Goal: Information Seeking & Learning: Check status

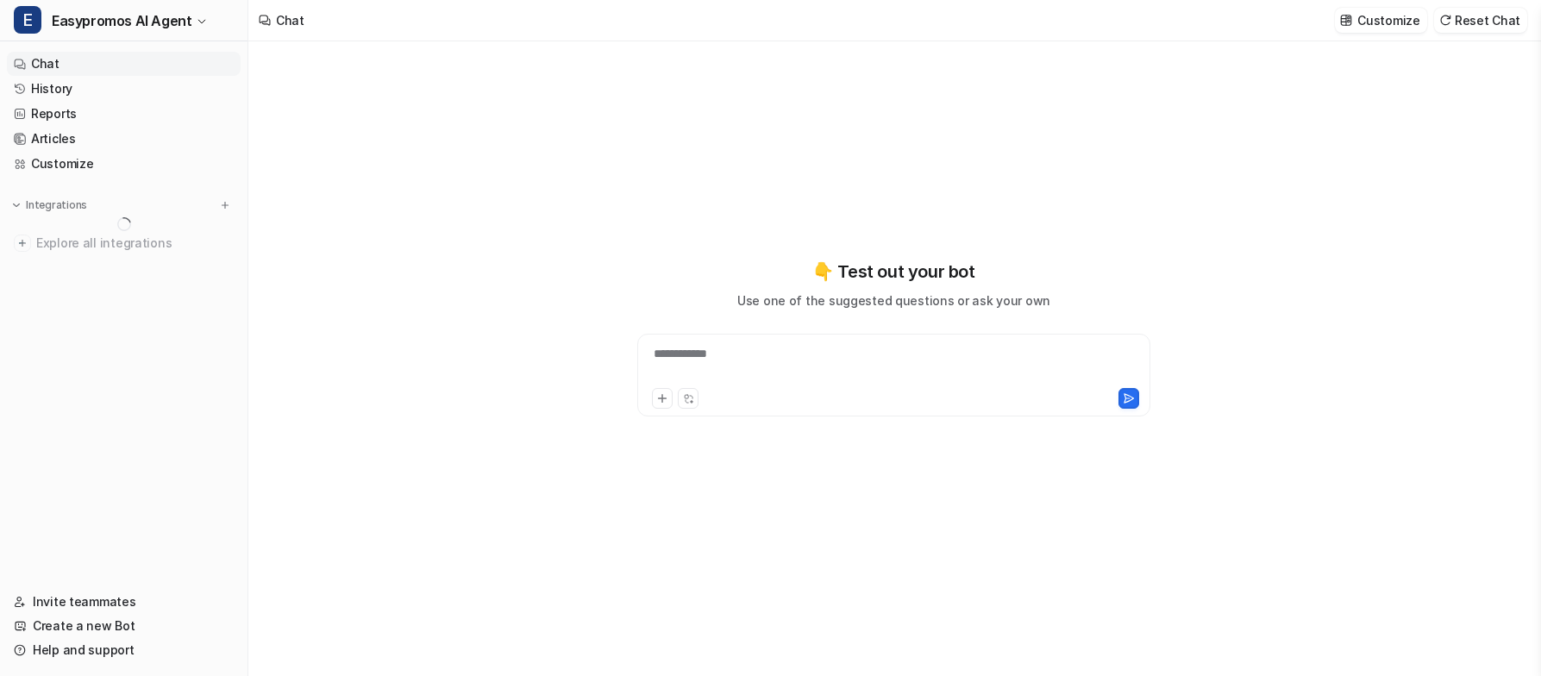
type textarea "**********"
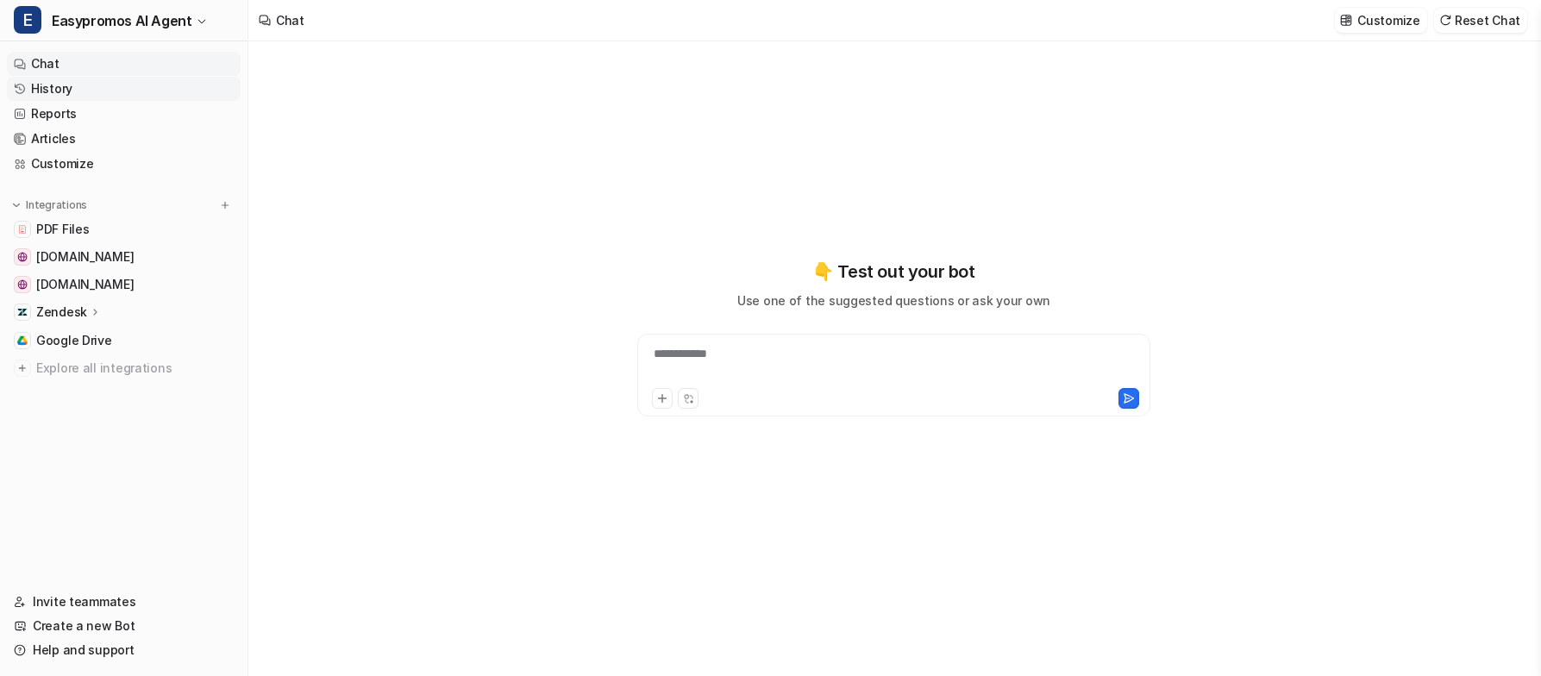
click at [133, 92] on link "History" at bounding box center [124, 89] width 234 height 24
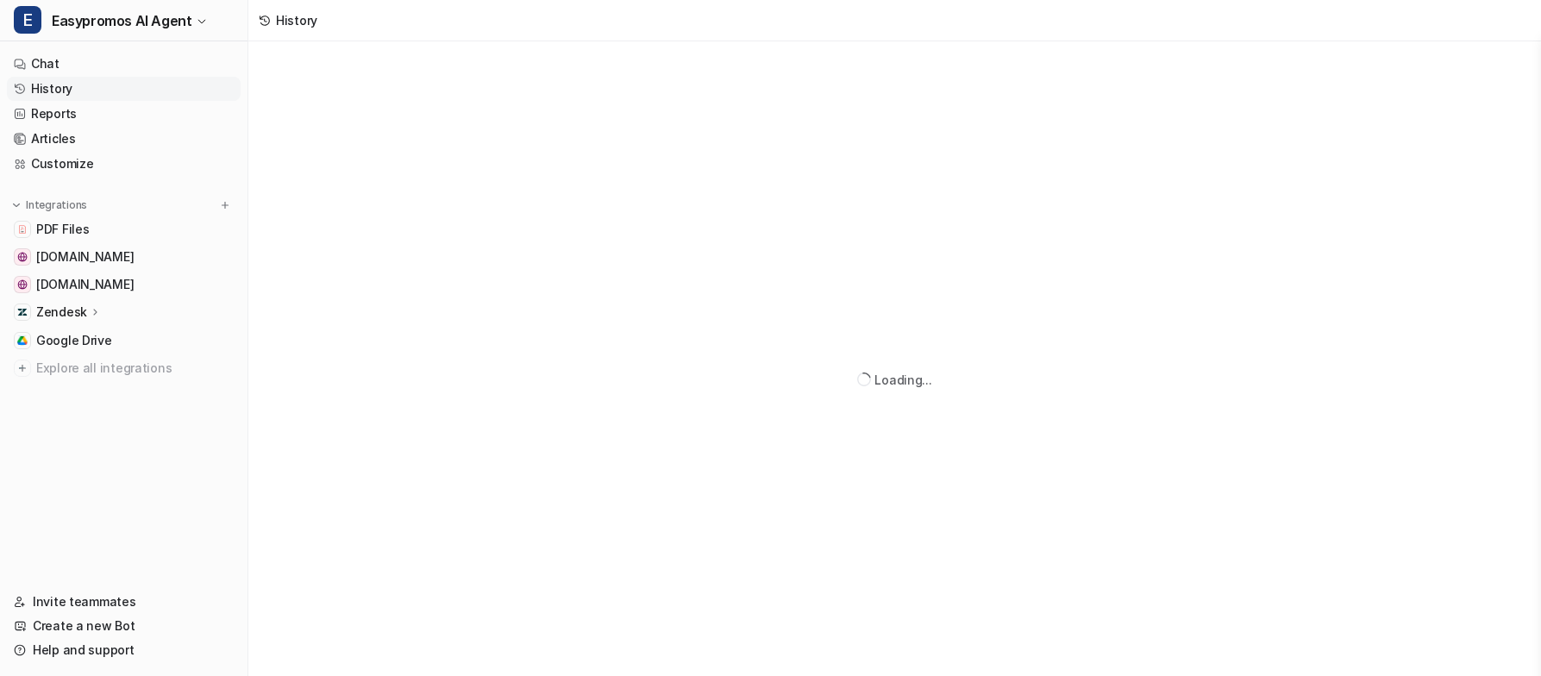
click at [133, 92] on link "History" at bounding box center [124, 89] width 234 height 24
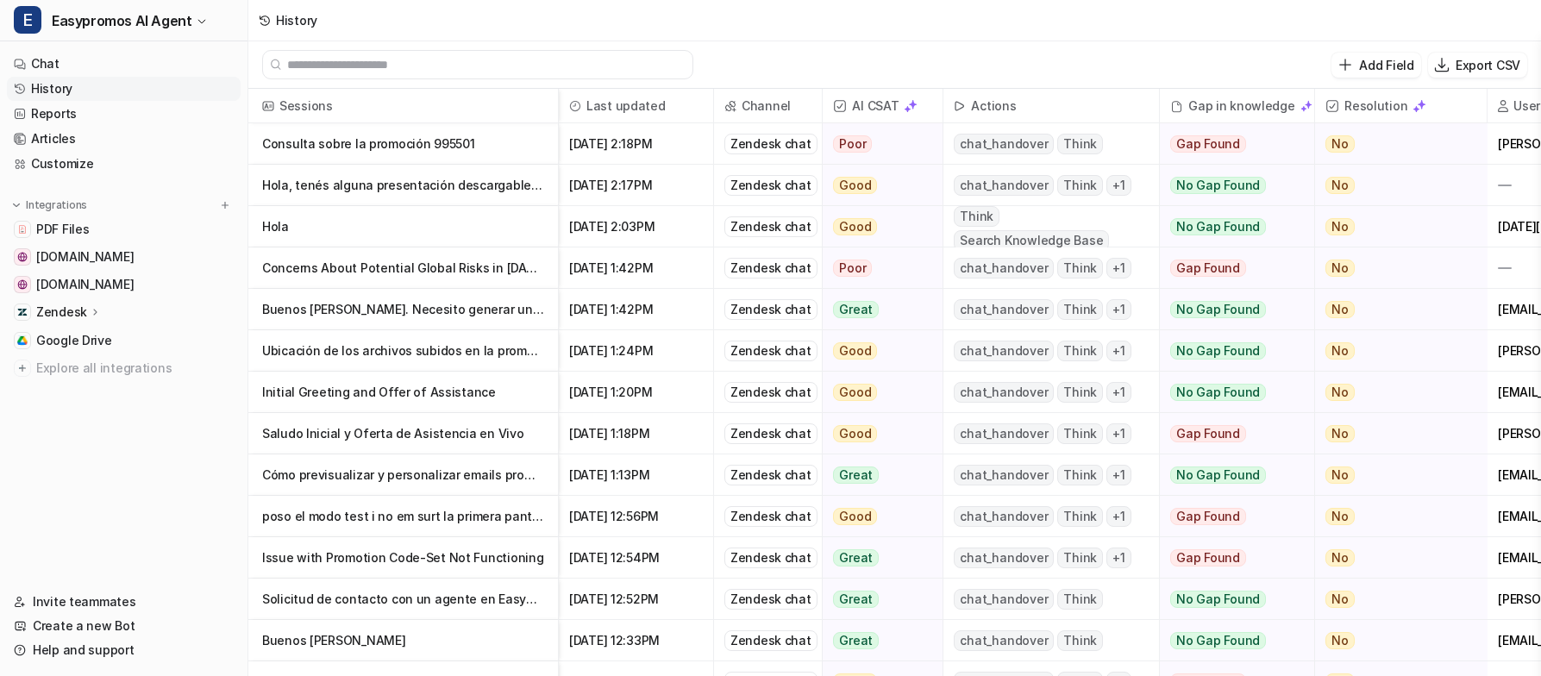
click at [385, 145] on p "Consulta sobre la promoción 995501" at bounding box center [403, 143] width 282 height 41
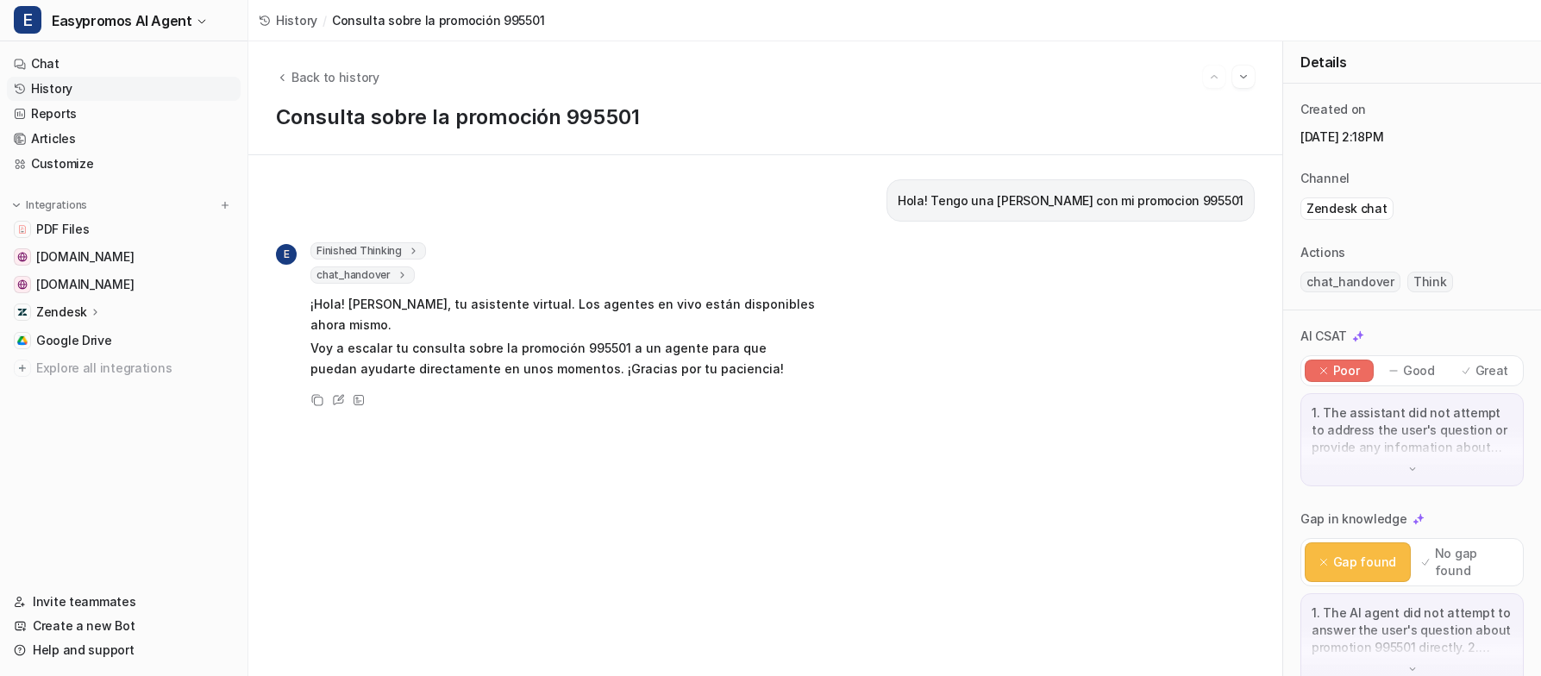
click at [1477, 373] on p "Great" at bounding box center [1492, 370] width 34 height 17
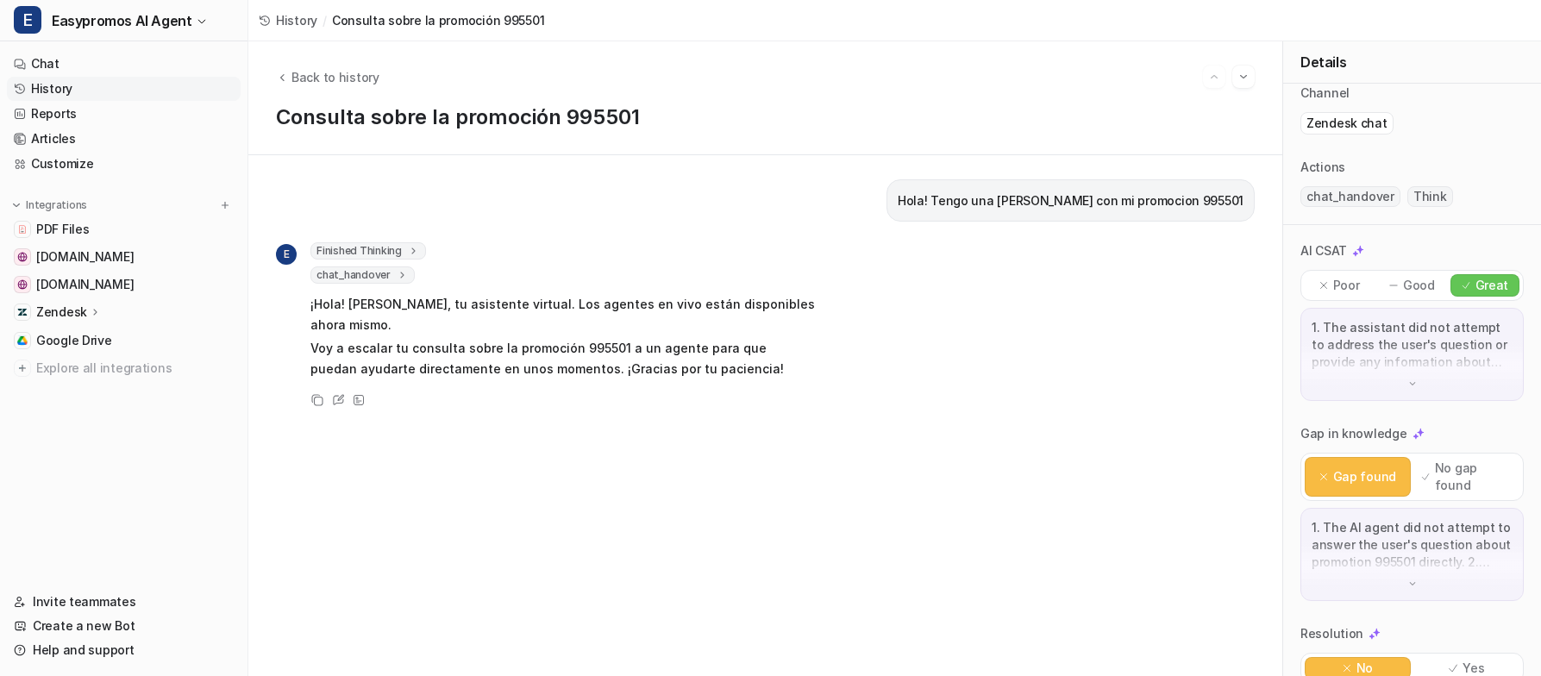
click at [1470, 465] on p "No gap found" at bounding box center [1472, 476] width 77 height 34
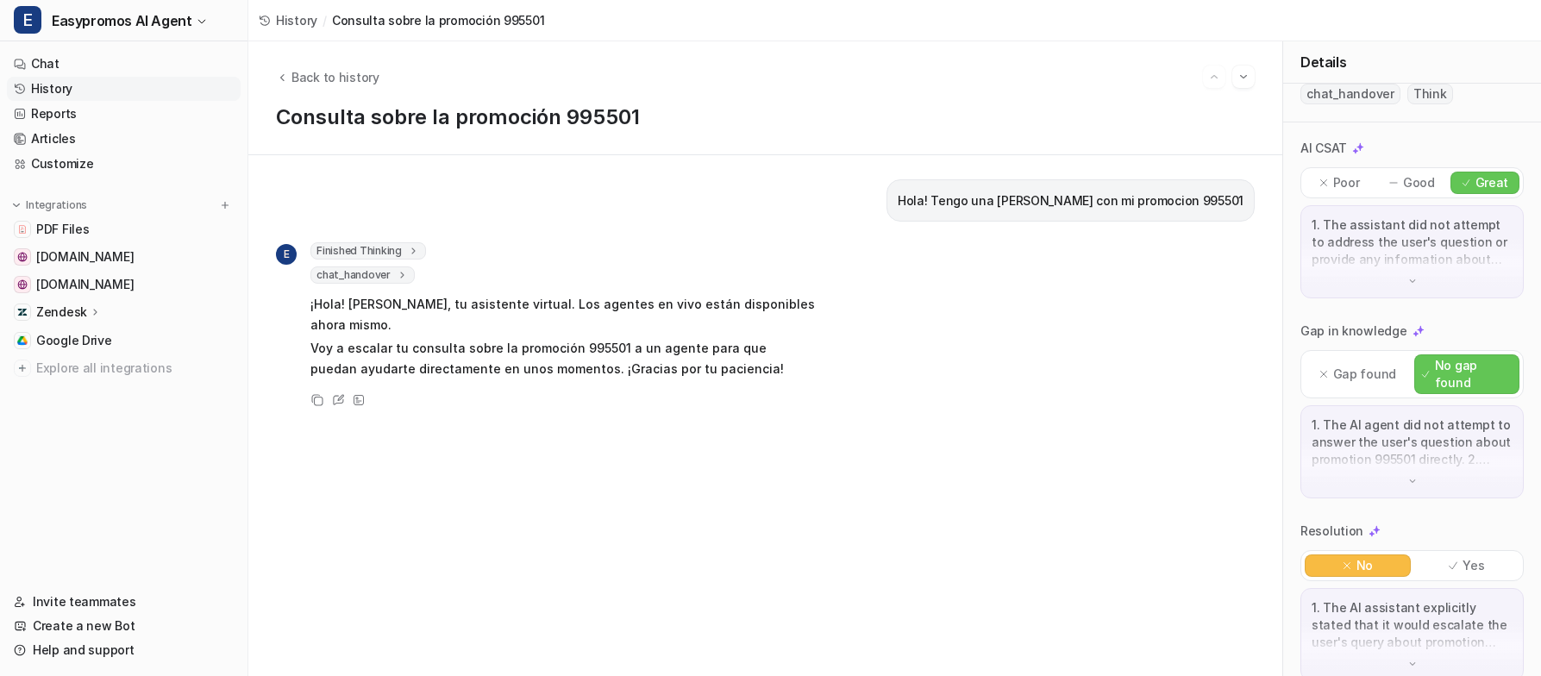
scroll to position [194, 0]
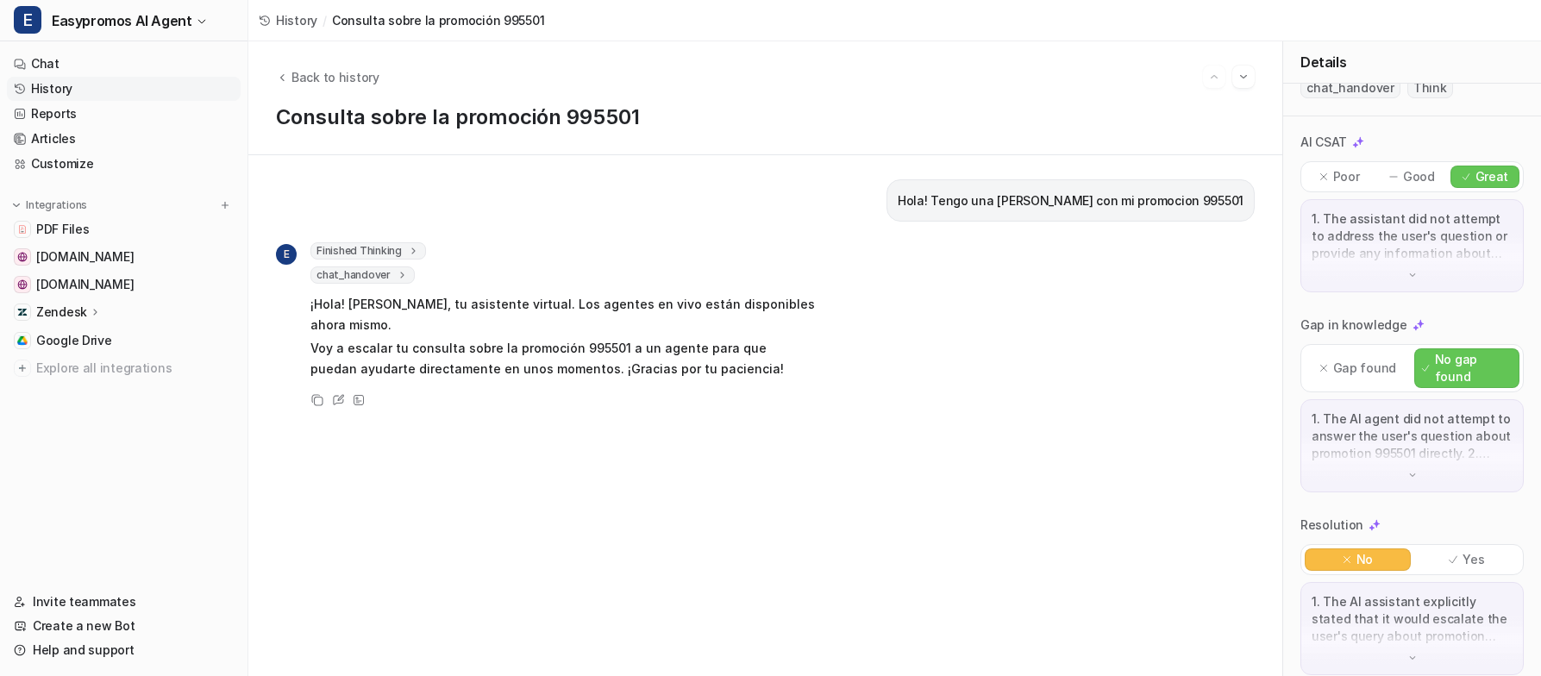
click at [1463, 551] on p "Yes" at bounding box center [1473, 559] width 22 height 17
click at [128, 59] on link "Chat" at bounding box center [124, 64] width 234 height 24
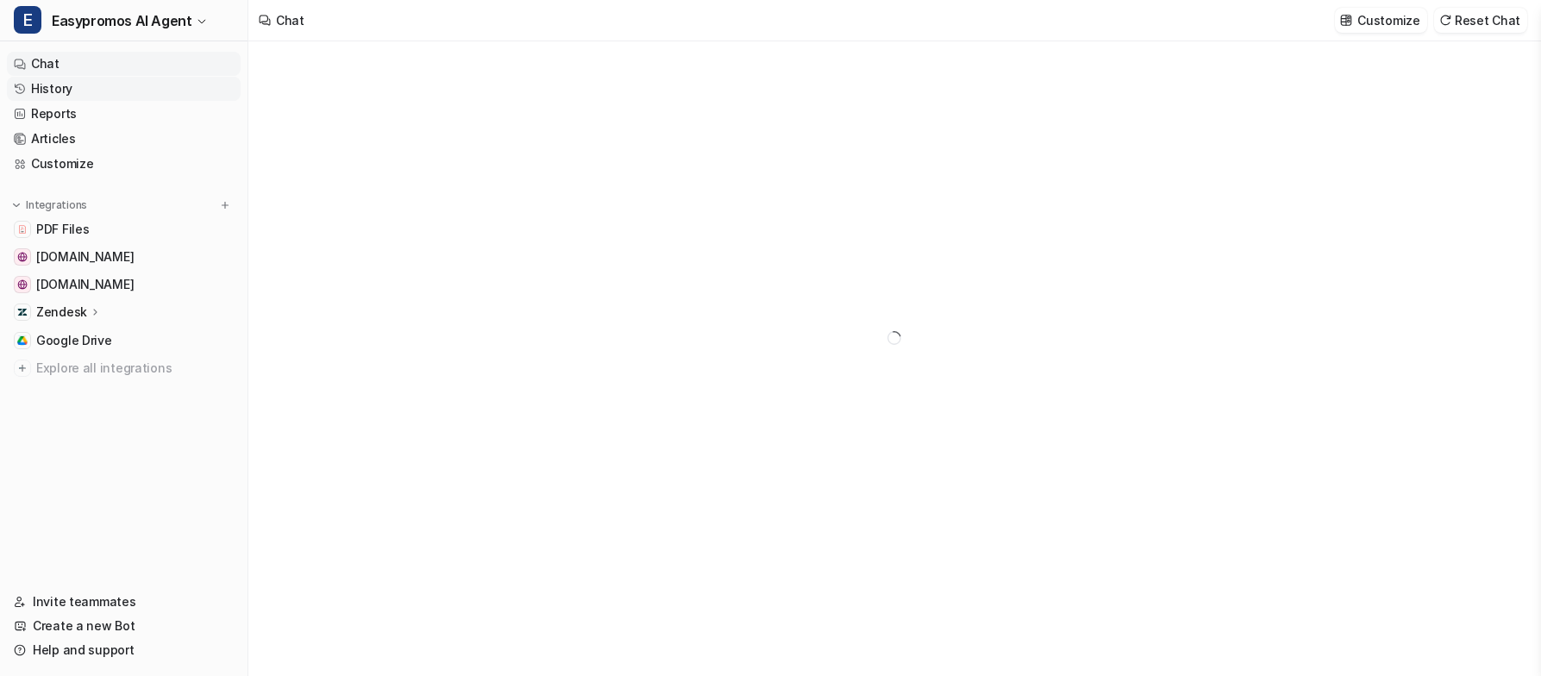
click at [137, 89] on link "History" at bounding box center [124, 89] width 234 height 24
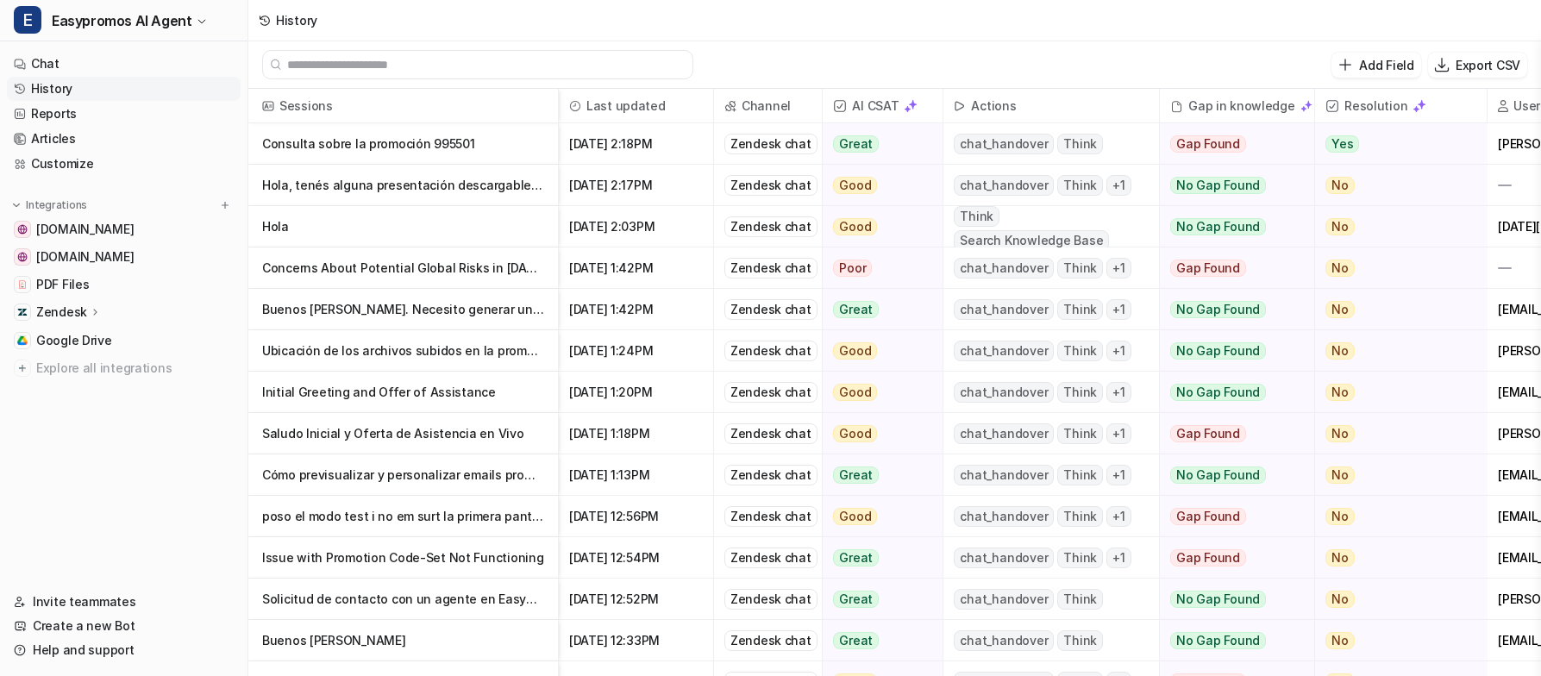
click at [437, 183] on p "Hola, tenés alguna presentación descargable que contenga el paso a paso?" at bounding box center [403, 185] width 282 height 41
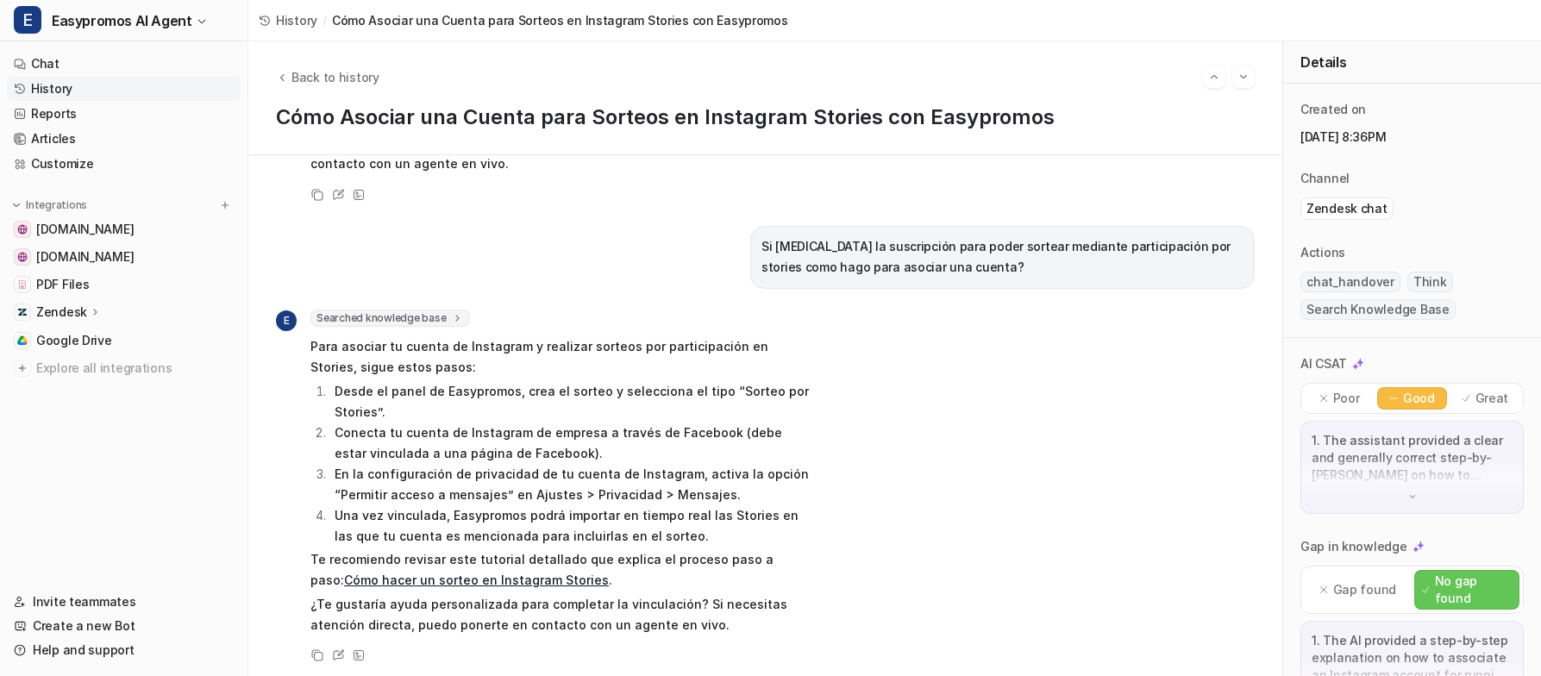
scroll to position [177, 0]
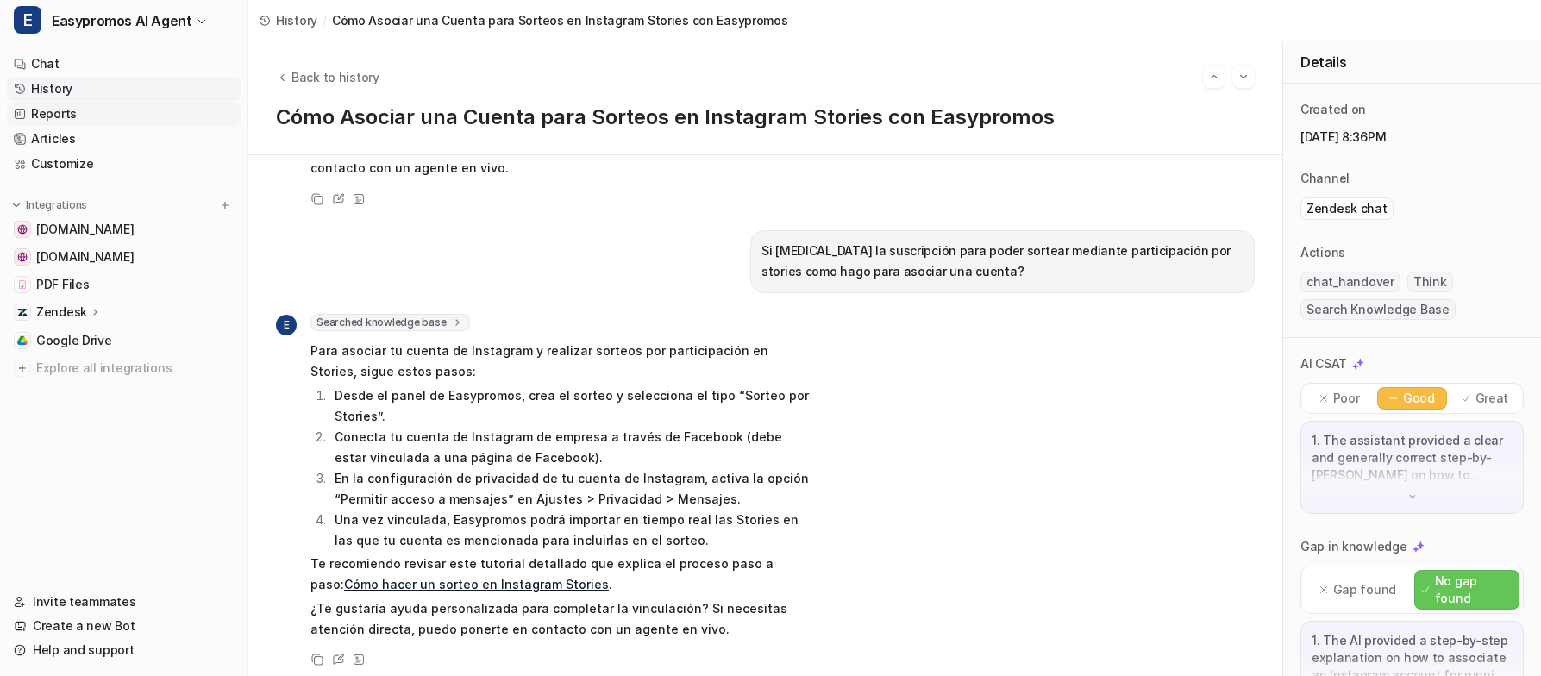
click at [102, 114] on link "Reports" at bounding box center [124, 114] width 234 height 24
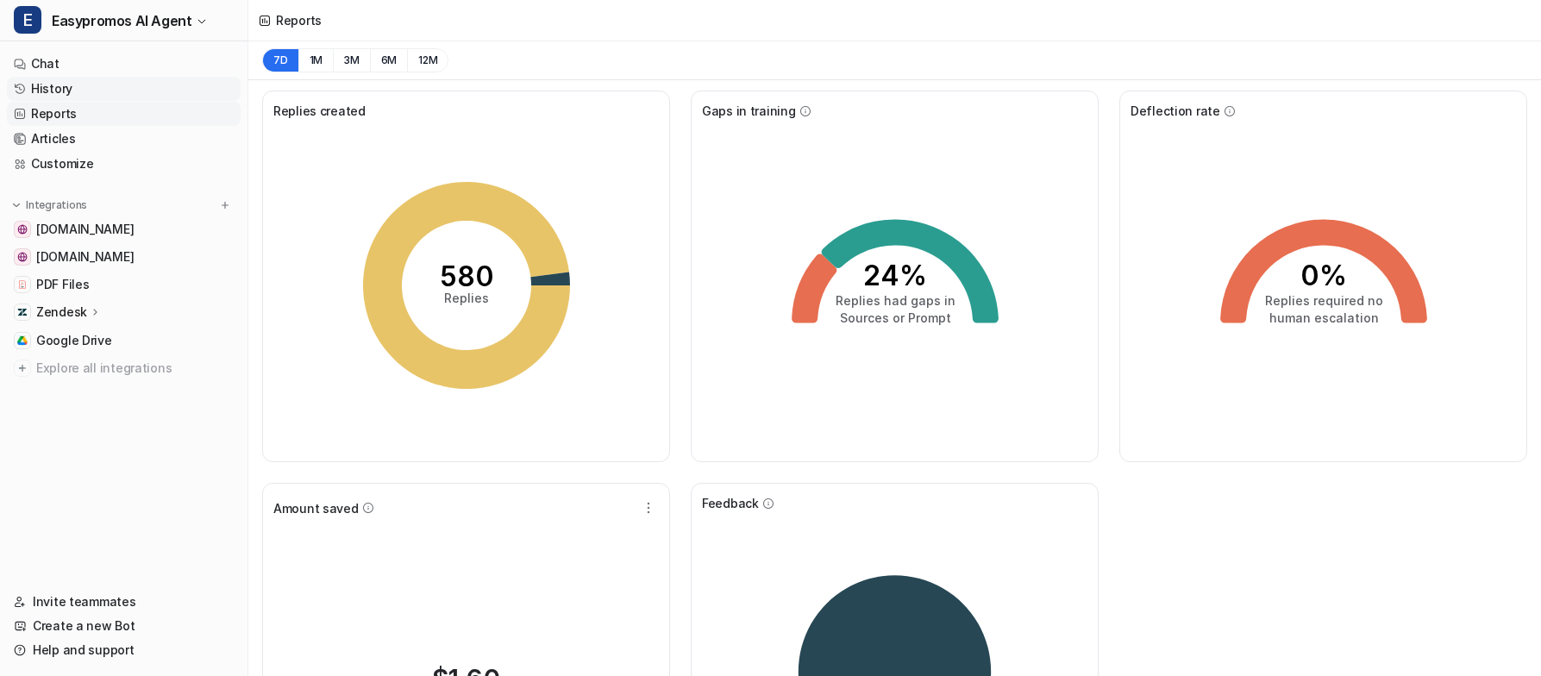
click at [91, 85] on link "History" at bounding box center [124, 89] width 234 height 24
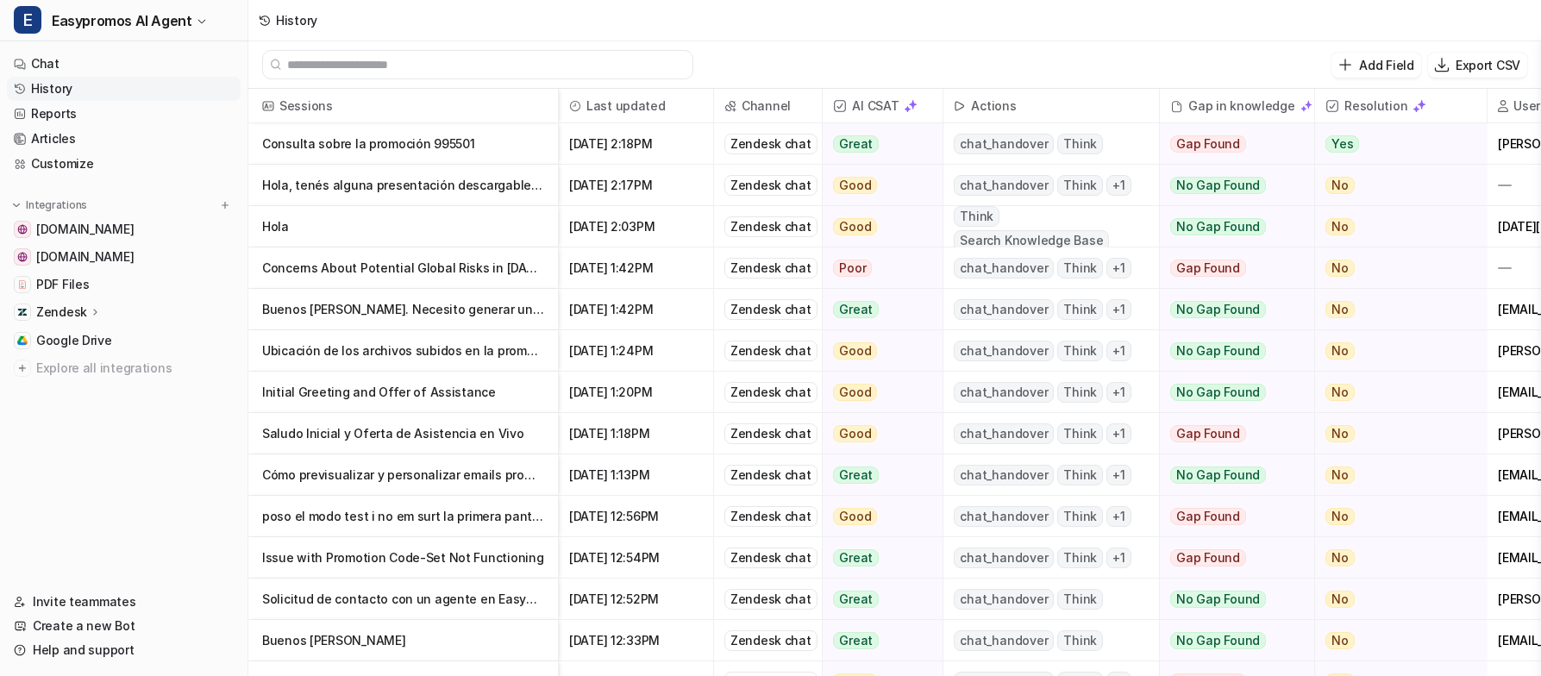
click at [336, 235] on p "Hola" at bounding box center [403, 226] width 282 height 41
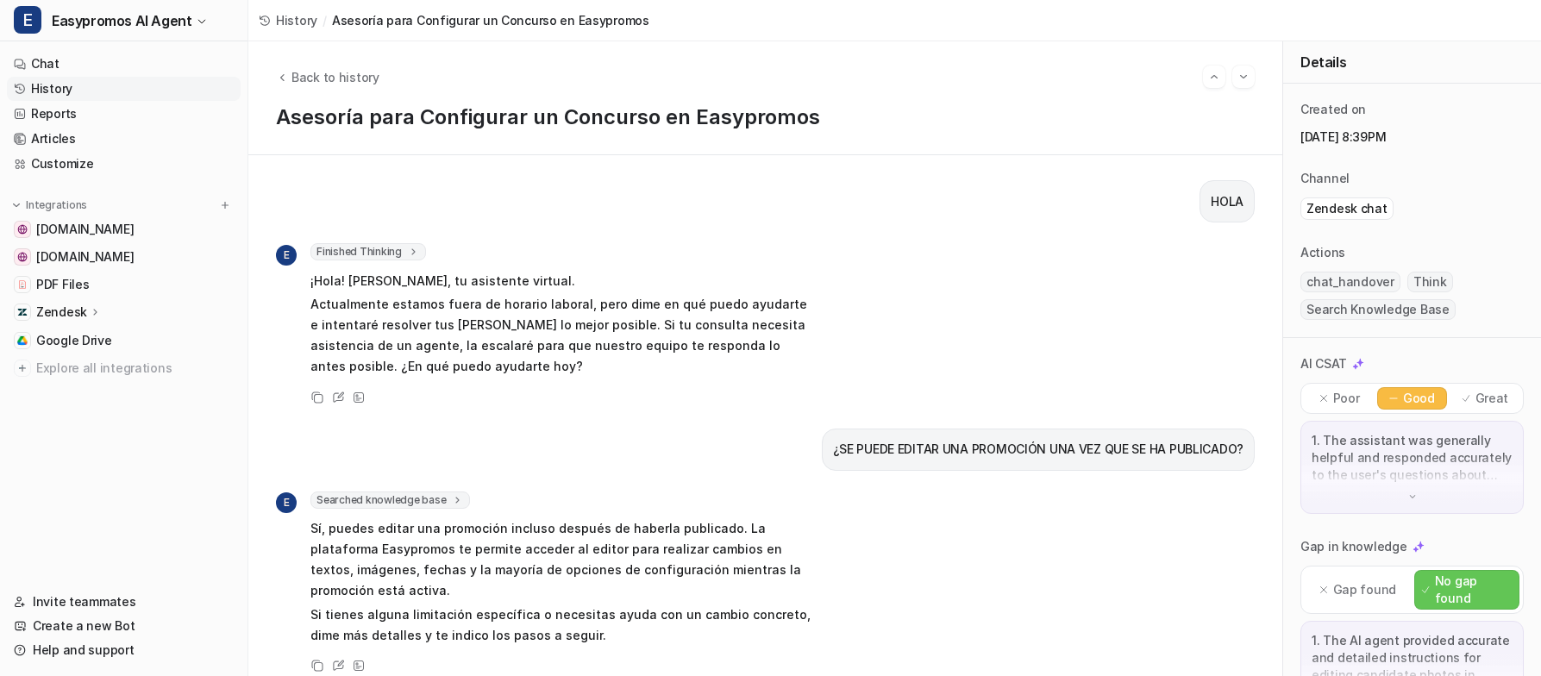
scroll to position [849, 0]
click at [338, 391] on icon at bounding box center [338, 397] width 13 height 12
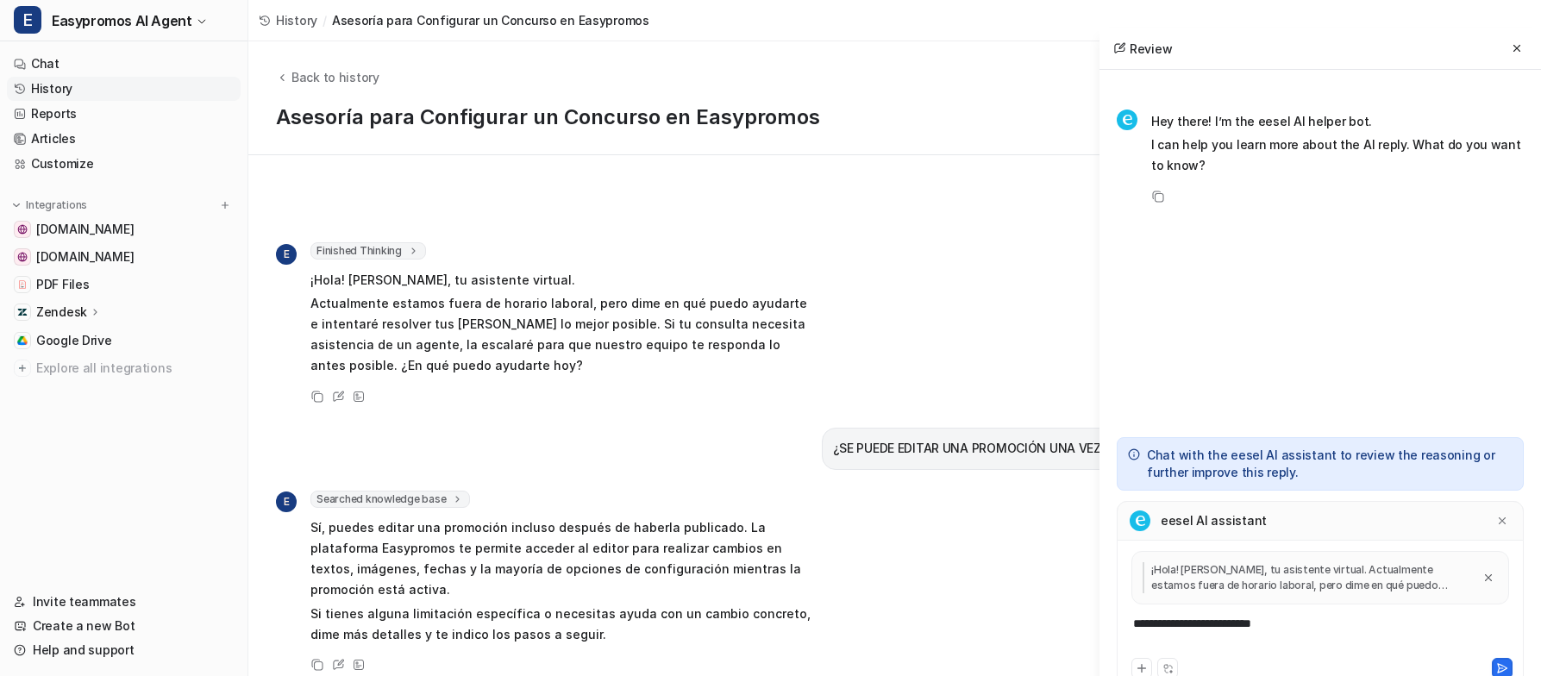
click at [1320, 628] on div "**********" at bounding box center [1320, 635] width 398 height 40
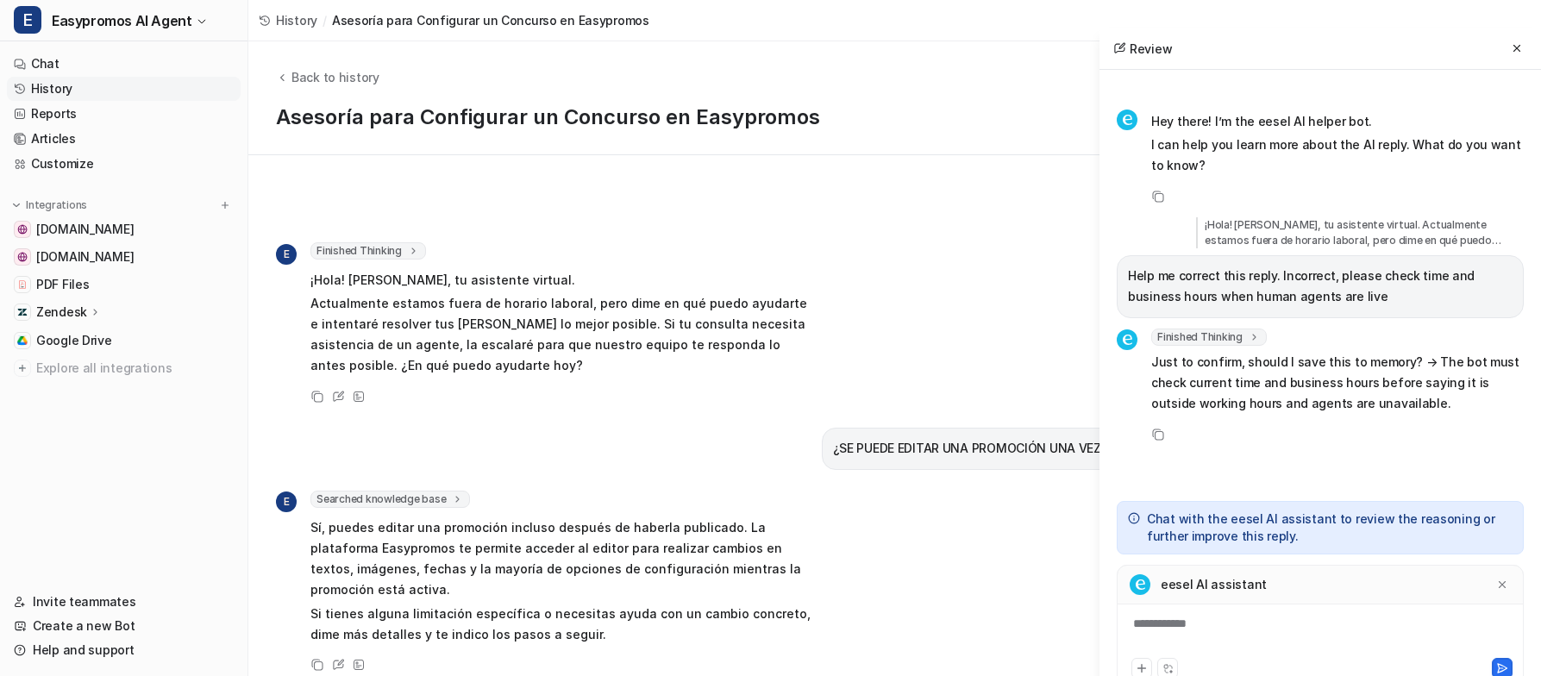
click at [1264, 632] on div "**********" at bounding box center [1320, 635] width 398 height 40
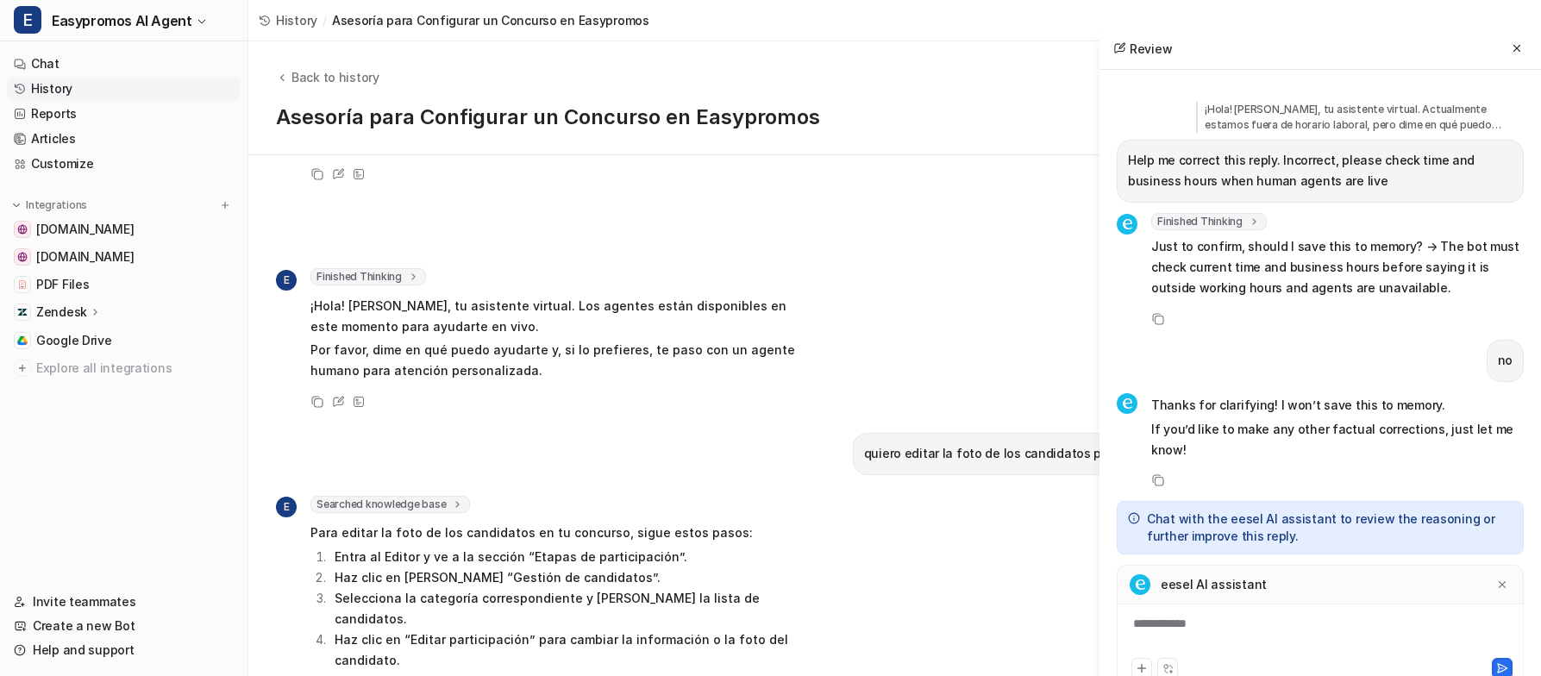
scroll to position [1407, 0]
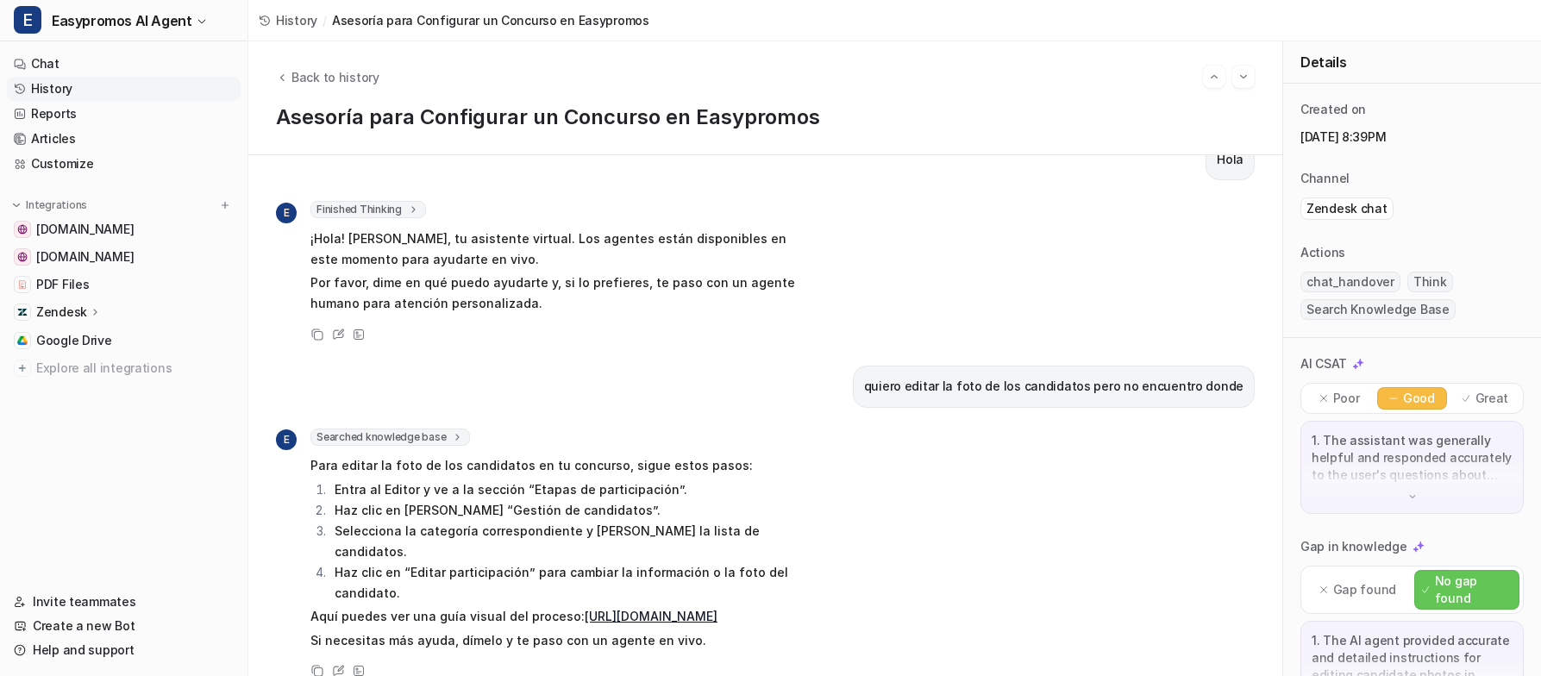
click at [90, 90] on link "History" at bounding box center [124, 89] width 234 height 24
